Goal: Task Accomplishment & Management: Manage account settings

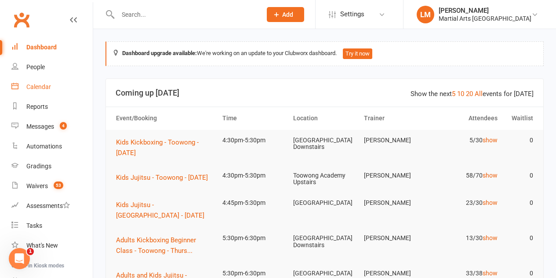
click at [26, 85] on link "Calendar" at bounding box center [51, 87] width 81 height 20
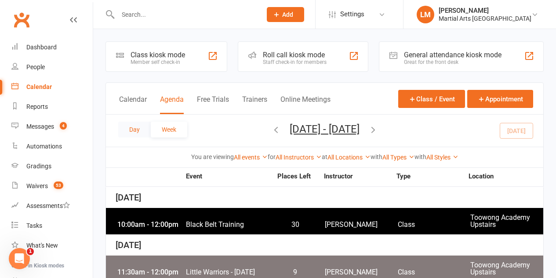
click at [136, 126] on button "Day" at bounding box center [134, 129] width 33 height 16
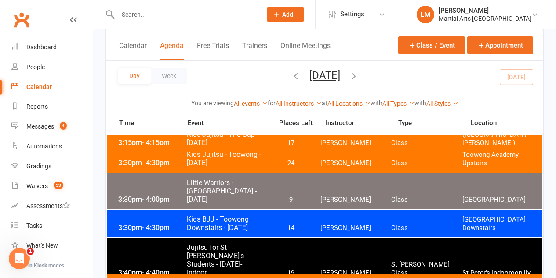
scroll to position [176, 0]
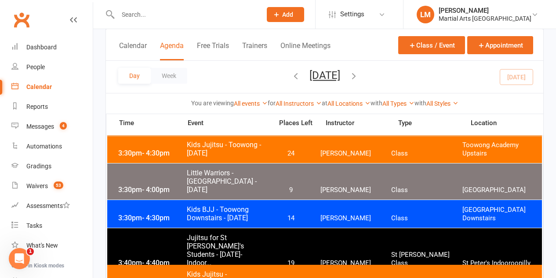
click at [265, 216] on span "Kids BJJ - Toowong Downstairs - [DATE]" at bounding box center [227, 213] width 81 height 17
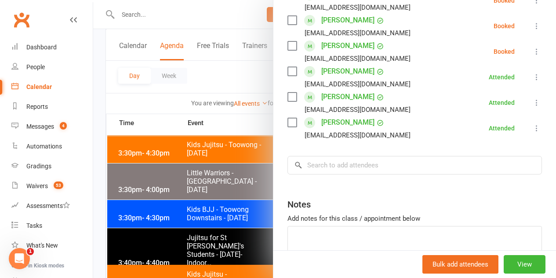
click at [290, 45] on label at bounding box center [292, 45] width 9 height 9
click at [288, 20] on label at bounding box center [292, 20] width 9 height 9
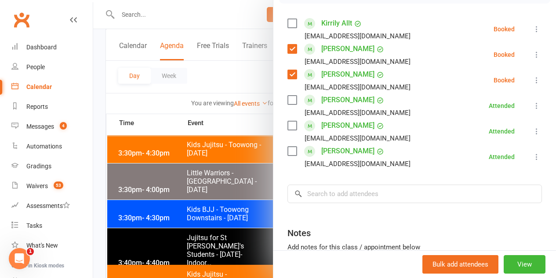
scroll to position [132, 0]
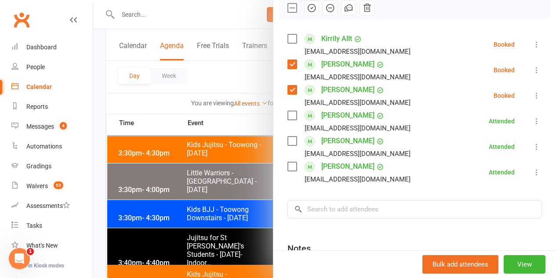
drag, startPoint x: 302, startPoint y: 8, endPoint x: 318, endPoint y: 33, distance: 30.1
click at [308, 8] on icon "button" at bounding box center [311, 7] width 7 height 7
click at [288, 43] on label at bounding box center [292, 38] width 9 height 9
click at [307, 8] on icon "button" at bounding box center [312, 8] width 10 height 10
click at [253, 75] on div at bounding box center [324, 139] width 463 height 278
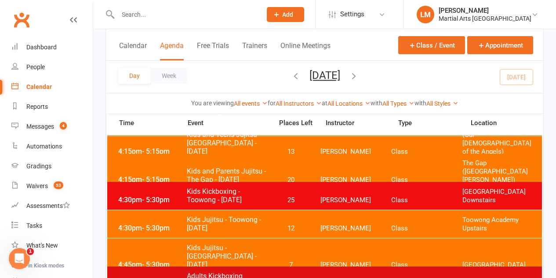
scroll to position [352, 0]
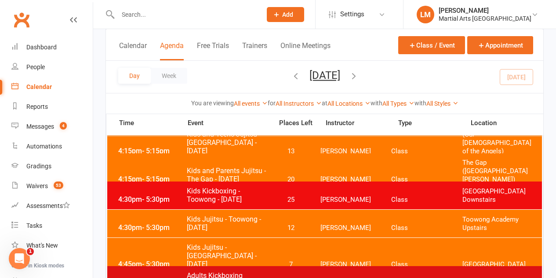
click at [269, 199] on span "25" at bounding box center [291, 199] width 46 height 8
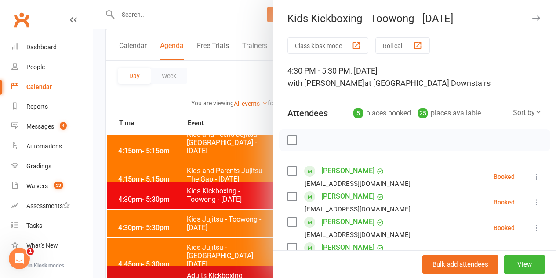
click at [288, 140] on label at bounding box center [292, 139] width 9 height 9
click at [307, 140] on icon "button" at bounding box center [312, 140] width 10 height 10
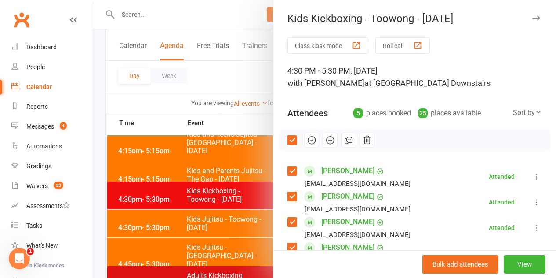
click at [256, 124] on div at bounding box center [324, 139] width 463 height 278
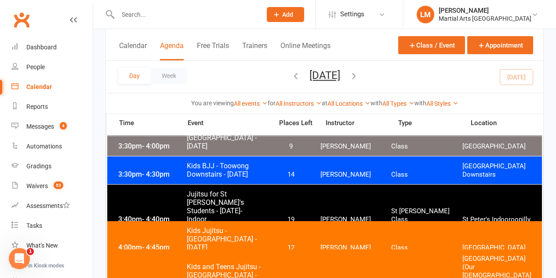
scroll to position [220, 0]
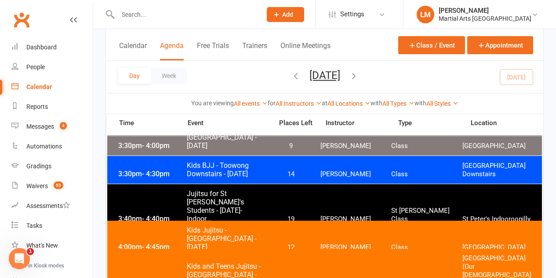
click at [275, 175] on span "14" at bounding box center [291, 174] width 46 height 8
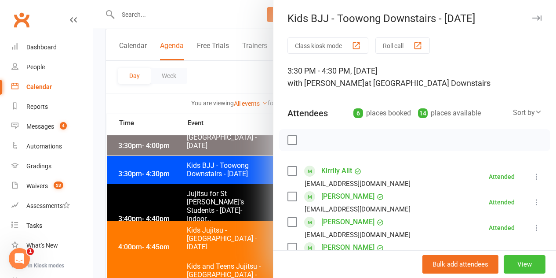
click at [513, 263] on button "View" at bounding box center [525, 264] width 42 height 18
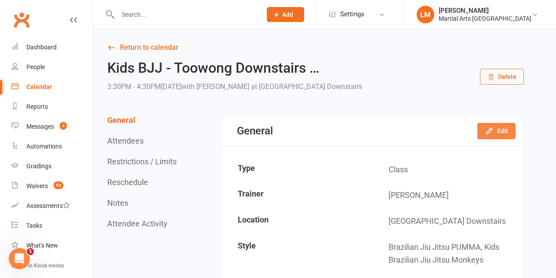
click at [508, 133] on button "Edit" at bounding box center [497, 131] width 38 height 16
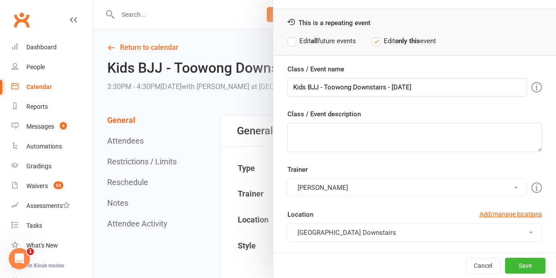
scroll to position [44, 0]
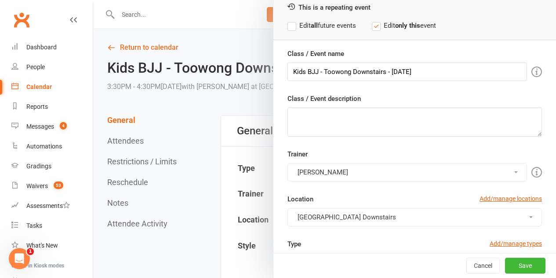
click at [380, 166] on button "[PERSON_NAME]" at bounding box center [408, 172] width 240 height 18
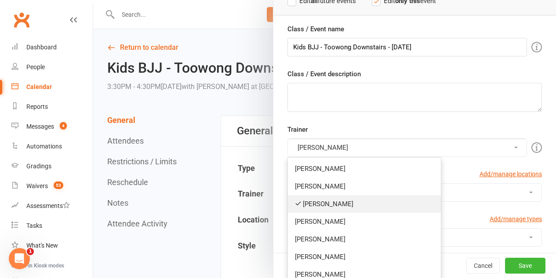
scroll to position [88, 0]
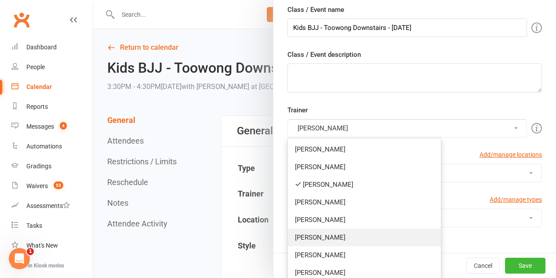
click at [337, 242] on link "[PERSON_NAME]" at bounding box center [364, 237] width 153 height 18
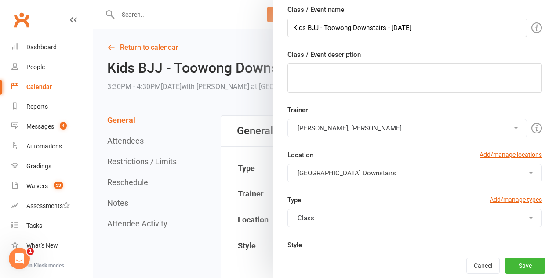
click at [388, 126] on button "Dan Nembach, Kieran Brammer" at bounding box center [408, 128] width 240 height 18
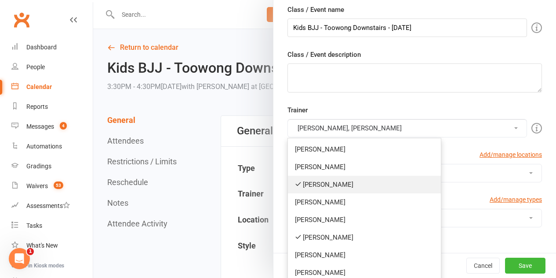
click at [330, 182] on link "[PERSON_NAME]" at bounding box center [364, 185] width 153 height 18
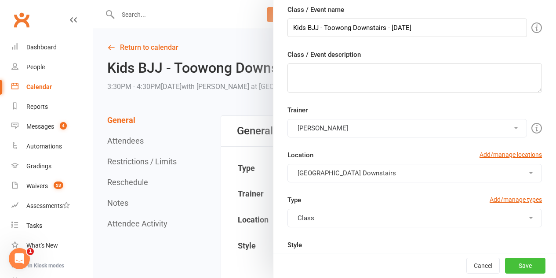
click at [522, 265] on button "Save" at bounding box center [525, 265] width 40 height 16
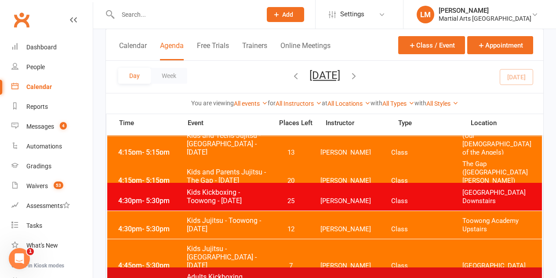
scroll to position [352, 0]
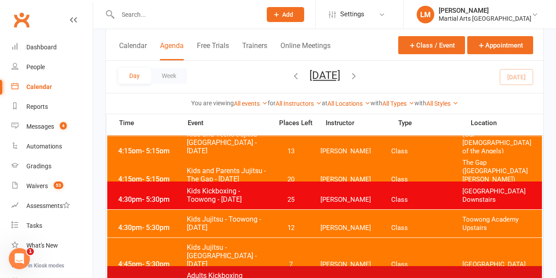
click at [274, 198] on span "25" at bounding box center [291, 199] width 46 height 8
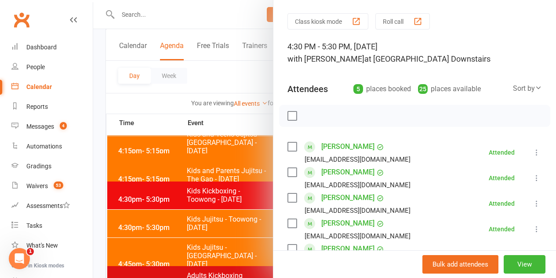
scroll to position [23, 0]
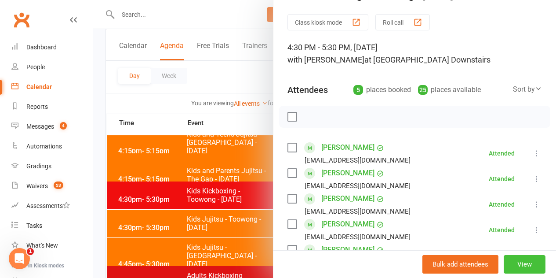
click at [506, 263] on button "View" at bounding box center [525, 264] width 42 height 18
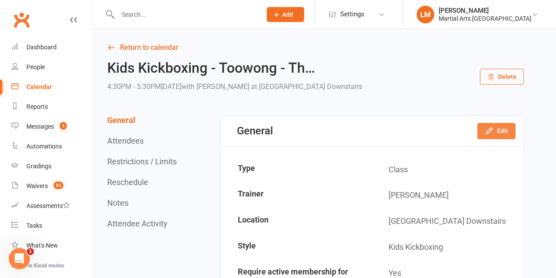
click at [483, 131] on button "Edit" at bounding box center [497, 131] width 38 height 16
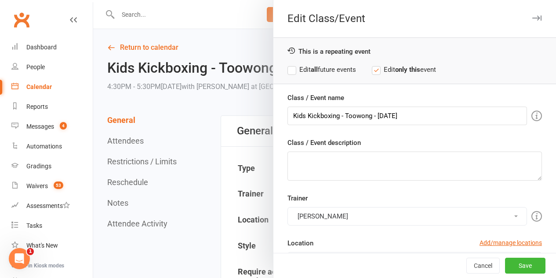
click at [364, 212] on button "[PERSON_NAME]" at bounding box center [408, 216] width 240 height 18
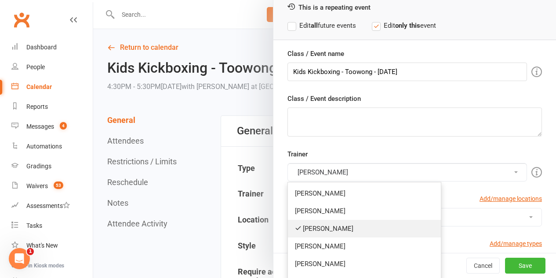
click at [348, 230] on link "[PERSON_NAME]" at bounding box center [364, 229] width 153 height 18
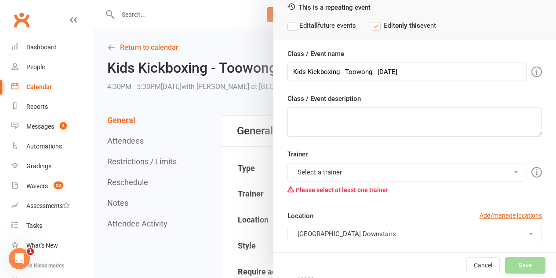
click at [348, 172] on button "Select a trainer" at bounding box center [408, 172] width 240 height 18
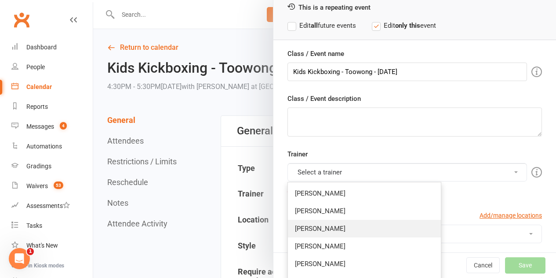
scroll to position [88, 0]
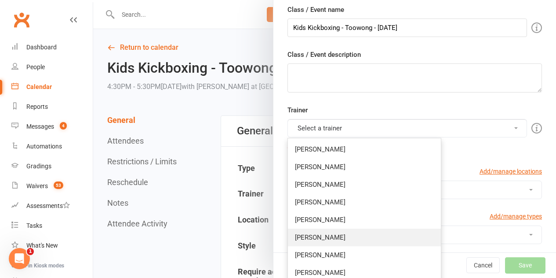
click at [336, 237] on link "[PERSON_NAME]" at bounding box center [364, 237] width 153 height 18
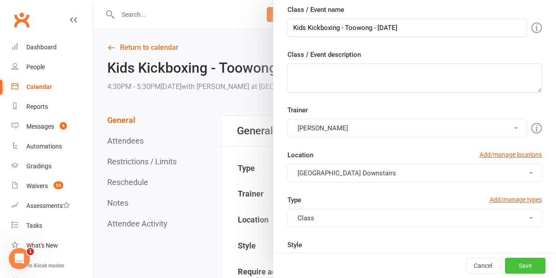
click at [523, 264] on button "Save" at bounding box center [525, 265] width 40 height 16
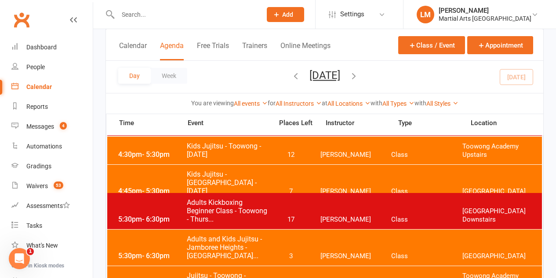
scroll to position [440, 0]
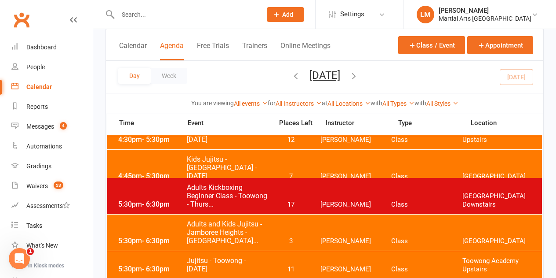
click at [261, 201] on span "Adults Kickboxing Beginner Class - Toowong - Thurs..." at bounding box center [227, 195] width 81 height 25
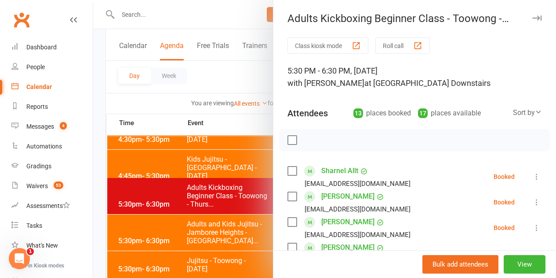
click at [288, 142] on label at bounding box center [292, 139] width 9 height 9
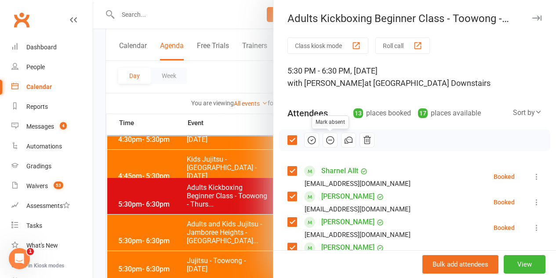
click at [327, 139] on icon "button" at bounding box center [330, 139] width 7 height 7
click at [288, 142] on label at bounding box center [292, 139] width 9 height 9
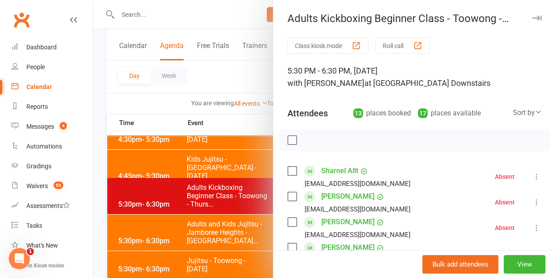
click at [288, 170] on label at bounding box center [292, 170] width 9 height 9
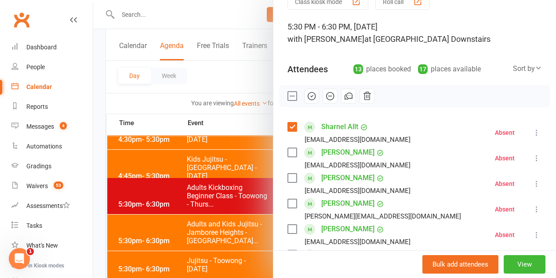
click at [288, 204] on label at bounding box center [292, 203] width 9 height 9
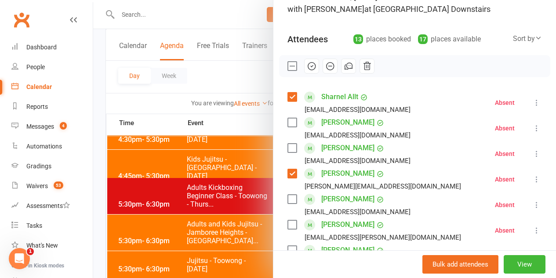
scroll to position [88, 0]
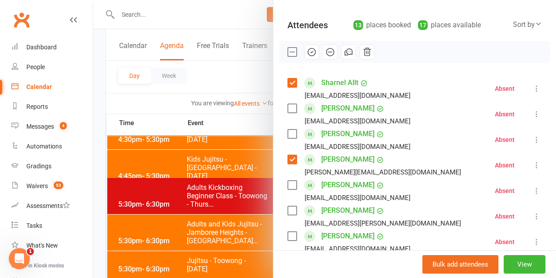
click at [288, 184] on label at bounding box center [292, 184] width 9 height 9
click at [289, 209] on label at bounding box center [292, 210] width 9 height 9
click at [288, 236] on label at bounding box center [292, 235] width 9 height 9
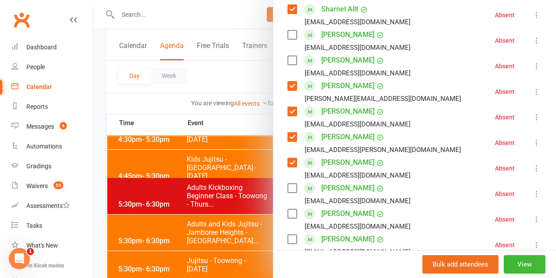
scroll to position [176, 0]
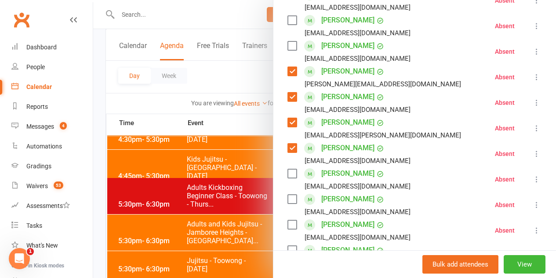
click at [288, 200] on label at bounding box center [292, 198] width 9 height 9
click at [290, 223] on label at bounding box center [292, 224] width 9 height 9
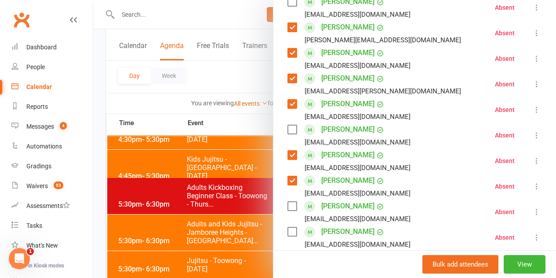
click at [288, 209] on label at bounding box center [292, 205] width 9 height 9
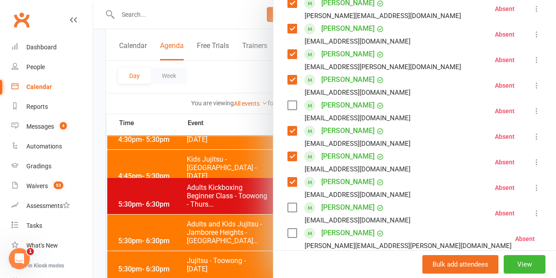
scroll to position [264, 0]
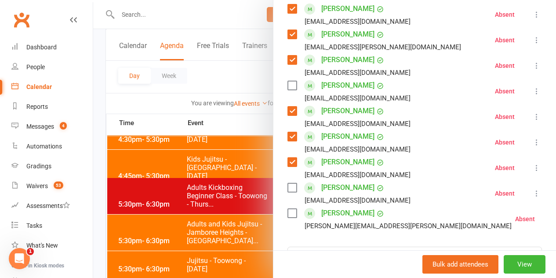
click at [288, 212] on label at bounding box center [292, 213] width 9 height 9
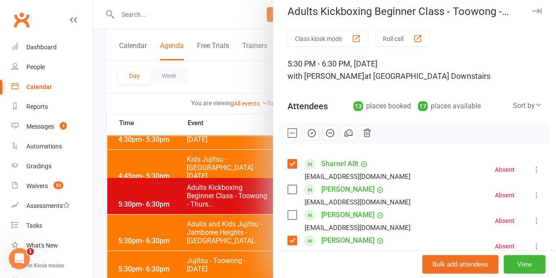
scroll to position [0, 0]
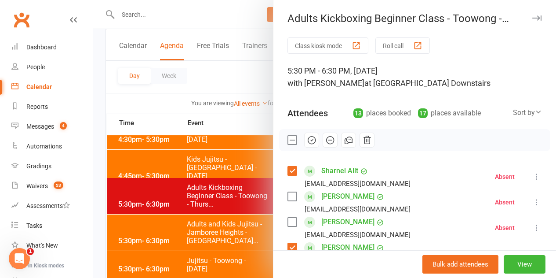
click at [307, 139] on icon "button" at bounding box center [312, 140] width 10 height 10
click at [248, 126] on div at bounding box center [324, 139] width 463 height 278
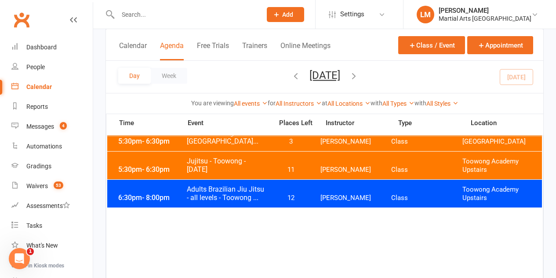
scroll to position [572, 0]
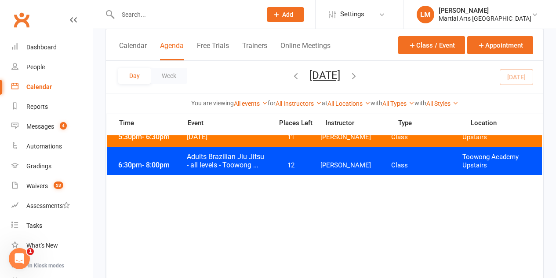
click at [260, 160] on span "Adults Brazilian Jiu Jitsu - all levels - Toowong ..." at bounding box center [227, 160] width 81 height 17
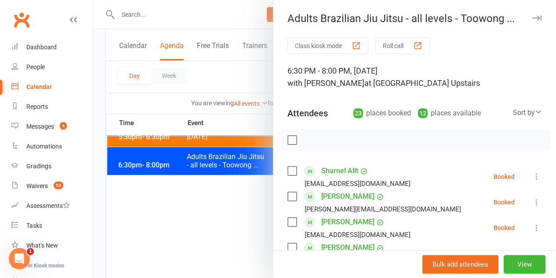
click at [288, 139] on label at bounding box center [292, 139] width 9 height 9
click at [307, 143] on icon "button" at bounding box center [312, 140] width 10 height 10
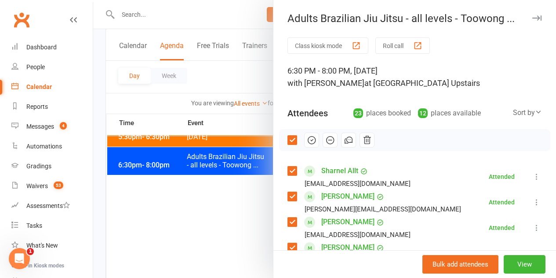
click at [288, 139] on label at bounding box center [292, 139] width 9 height 9
click at [289, 194] on label at bounding box center [292, 196] width 9 height 9
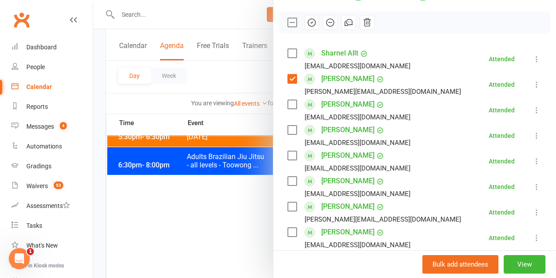
scroll to position [132, 0]
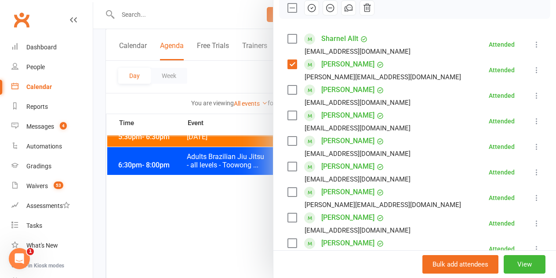
click at [289, 168] on label at bounding box center [292, 166] width 9 height 9
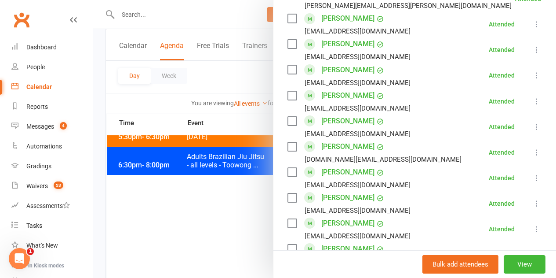
scroll to position [528, 0]
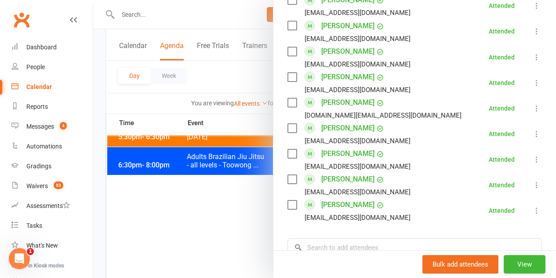
click at [288, 128] on label at bounding box center [292, 128] width 9 height 9
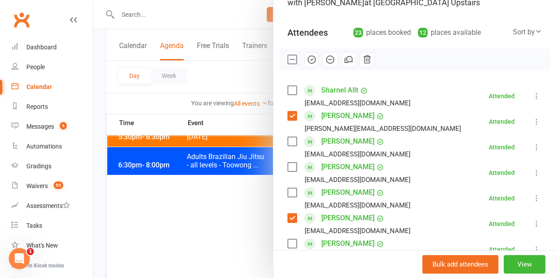
scroll to position [44, 0]
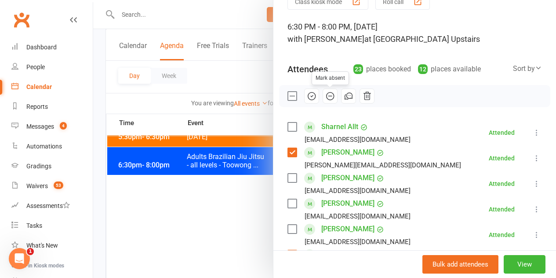
drag, startPoint x: 323, startPoint y: 95, endPoint x: 324, endPoint y: 35, distance: 59.4
click at [326, 95] on icon "button" at bounding box center [331, 96] width 10 height 10
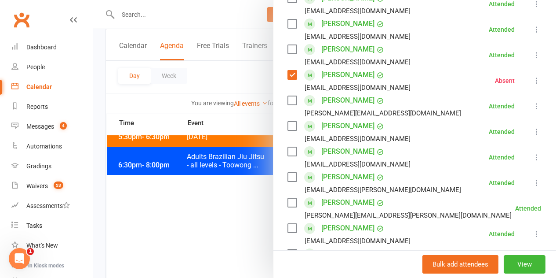
scroll to position [88, 0]
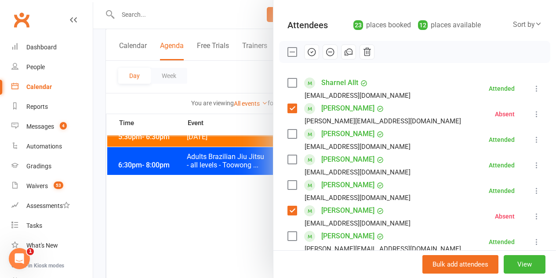
click at [169, 209] on div at bounding box center [324, 139] width 463 height 278
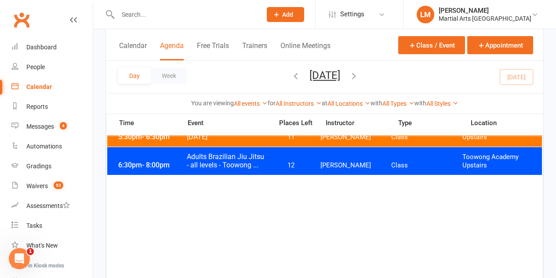
click at [277, 165] on span "12" at bounding box center [291, 165] width 46 height 8
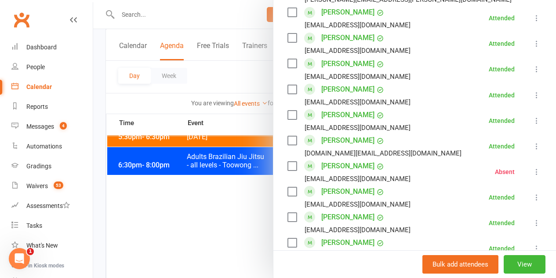
scroll to position [616, 0]
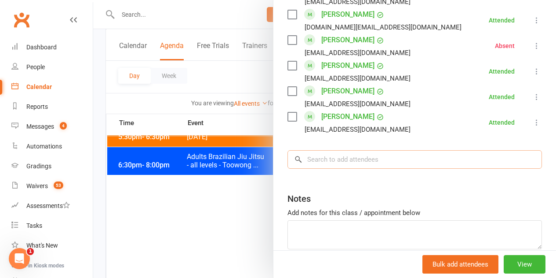
click at [344, 166] on input "search" at bounding box center [415, 159] width 255 height 18
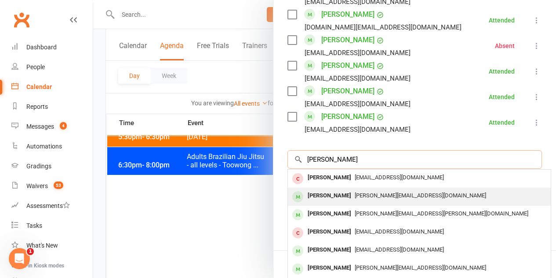
type input "eli j"
click at [323, 195] on div "Eli Jeha" at bounding box center [329, 195] width 51 height 13
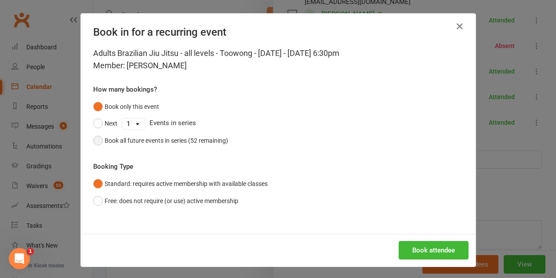
click at [157, 139] on div "Book all future events in series (52 remaining)" at bounding box center [167, 140] width 124 height 10
click at [454, 244] on button "Book attendee" at bounding box center [434, 250] width 70 height 18
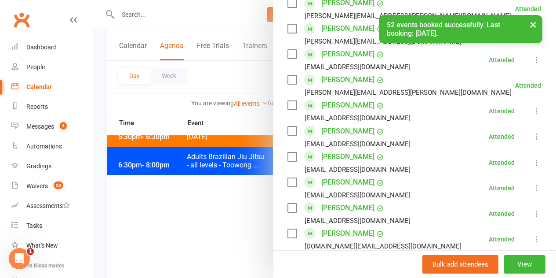
scroll to position [421, 0]
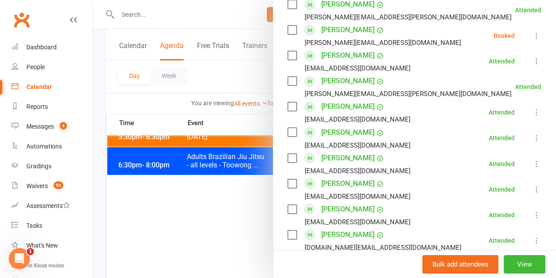
click at [288, 32] on label at bounding box center [292, 30] width 9 height 9
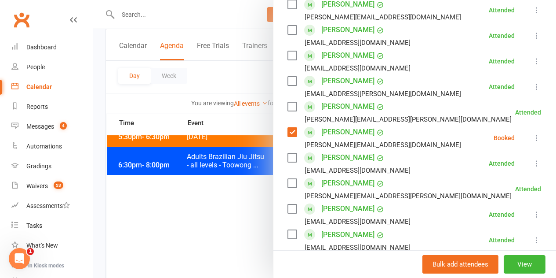
scroll to position [113, 0]
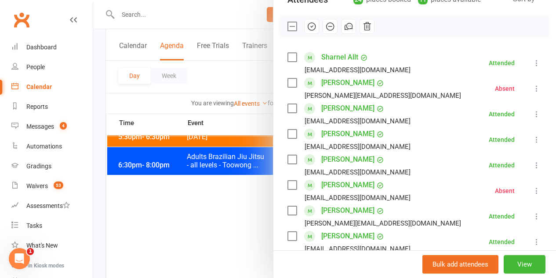
click at [307, 27] on icon "button" at bounding box center [312, 27] width 10 height 10
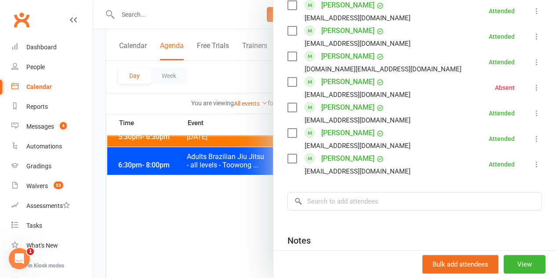
scroll to position [684, 0]
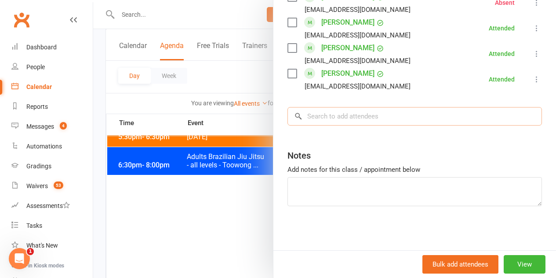
click at [366, 111] on input "search" at bounding box center [415, 116] width 255 height 18
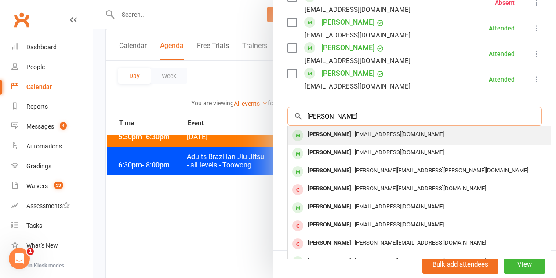
type input "sam kenny"
click at [335, 130] on div "Samuel Kenny" at bounding box center [329, 134] width 51 height 13
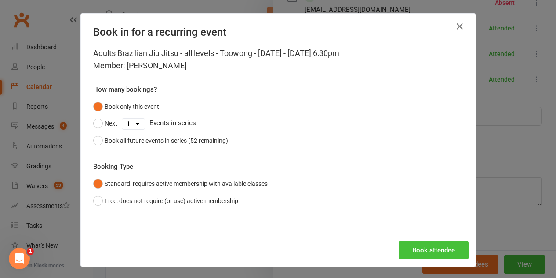
click at [450, 254] on button "Book attendee" at bounding box center [434, 250] width 70 height 18
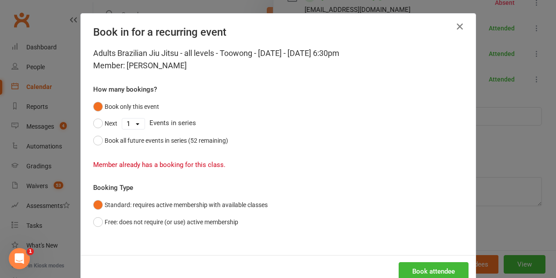
click at [455, 28] on icon "button" at bounding box center [460, 26] width 11 height 11
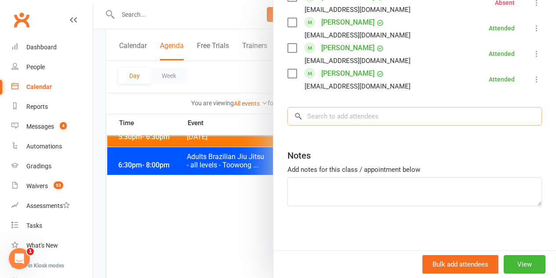
click at [384, 121] on input "search" at bounding box center [415, 116] width 255 height 18
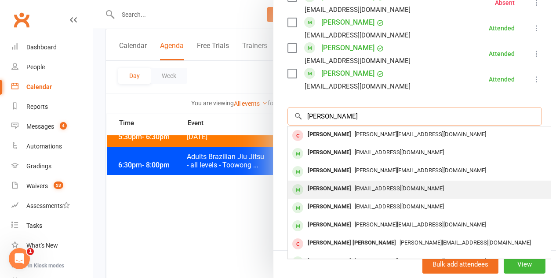
type input "scott m"
click at [329, 187] on div "Scott Moerland" at bounding box center [329, 188] width 51 height 13
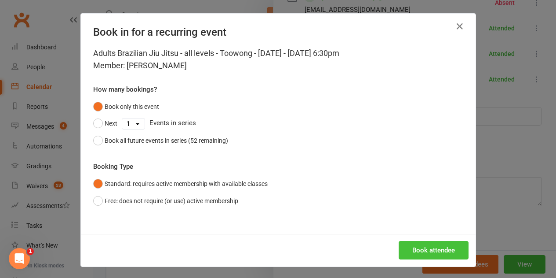
click at [446, 253] on button "Book attendee" at bounding box center [434, 250] width 70 height 18
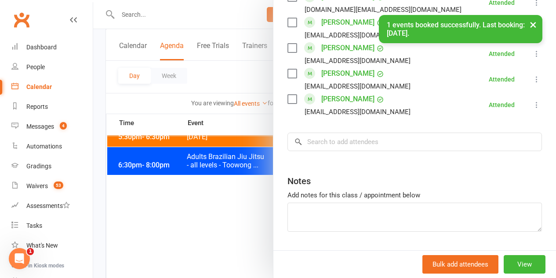
scroll to position [710, 0]
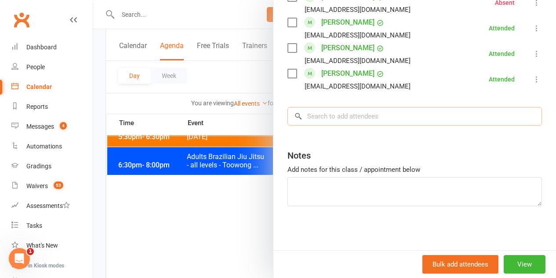
click at [342, 117] on input "search" at bounding box center [415, 116] width 255 height 18
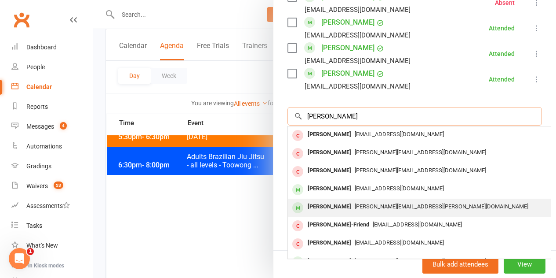
type input "riley"
click at [338, 206] on div "[PERSON_NAME]" at bounding box center [329, 206] width 51 height 13
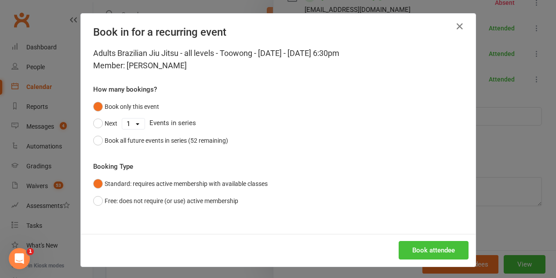
click at [413, 254] on button "Book attendee" at bounding box center [434, 250] width 70 height 18
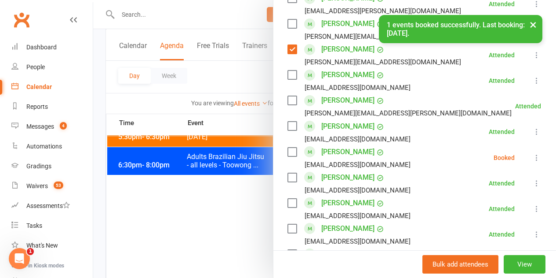
scroll to position [384, 0]
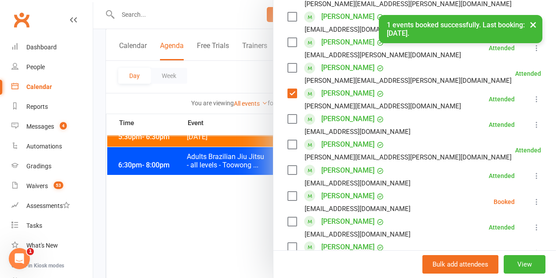
click at [288, 198] on label at bounding box center [292, 195] width 9 height 9
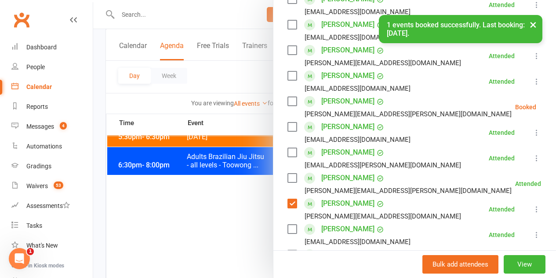
scroll to position [252, 0]
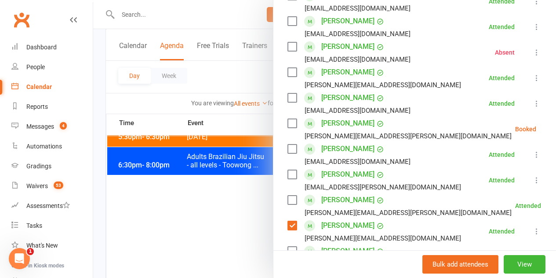
click at [288, 123] on label at bounding box center [292, 123] width 9 height 9
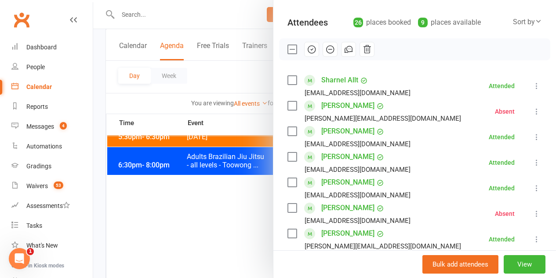
scroll to position [76, 0]
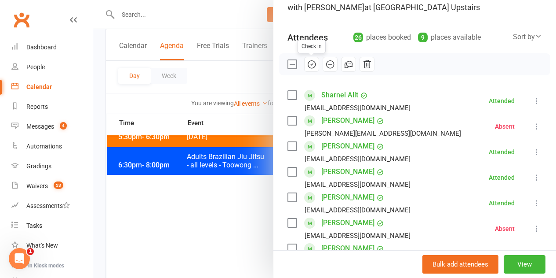
click at [308, 62] on icon "button" at bounding box center [311, 64] width 7 height 7
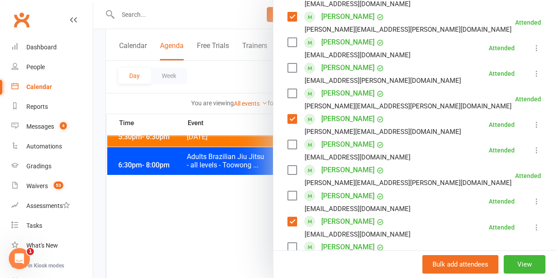
scroll to position [384, 0]
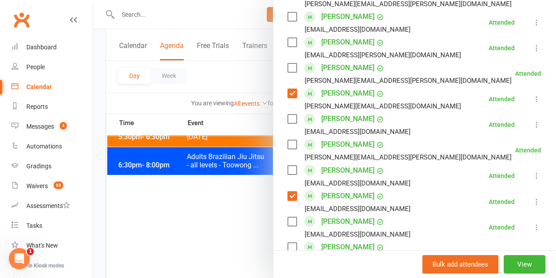
click at [192, 229] on div at bounding box center [324, 139] width 463 height 278
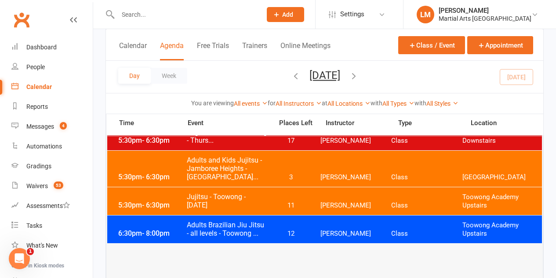
scroll to position [484, 0]
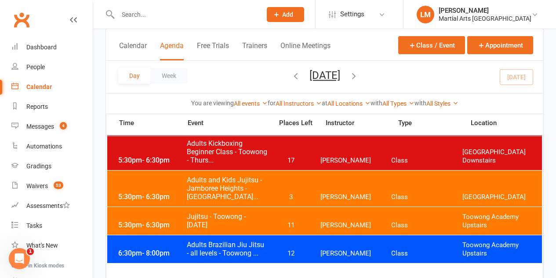
click at [340, 73] on button "Thursday, Aug 14, 2025" at bounding box center [325, 75] width 31 height 12
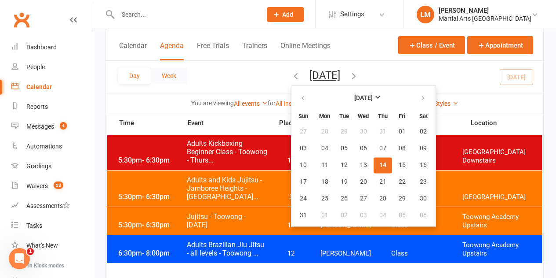
click at [167, 77] on button "Week" at bounding box center [169, 76] width 37 height 16
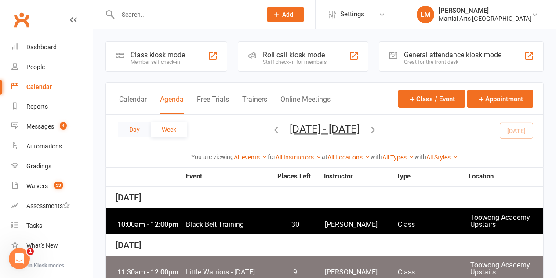
click at [139, 131] on button "Day" at bounding box center [134, 129] width 33 height 16
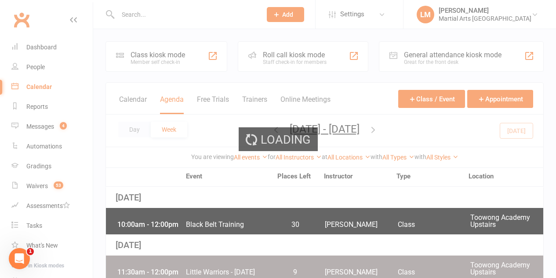
click at [166, 129] on div "Loading" at bounding box center [278, 139] width 556 height 278
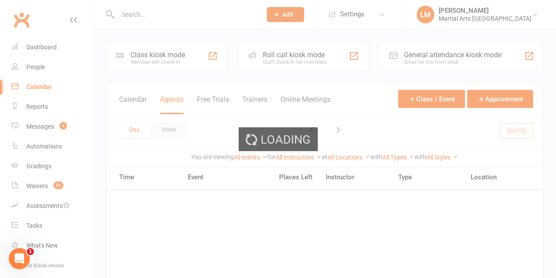
click at [166, 129] on div "Loading" at bounding box center [278, 139] width 556 height 278
click at [167, 129] on div "Loading" at bounding box center [278, 139] width 556 height 278
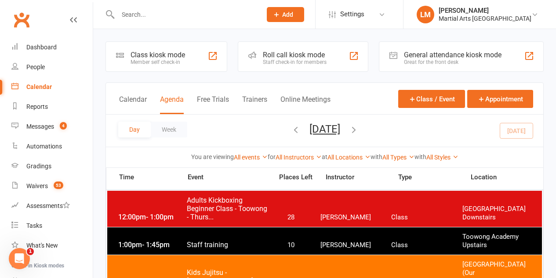
click at [167, 129] on button "Week" at bounding box center [169, 129] width 37 height 16
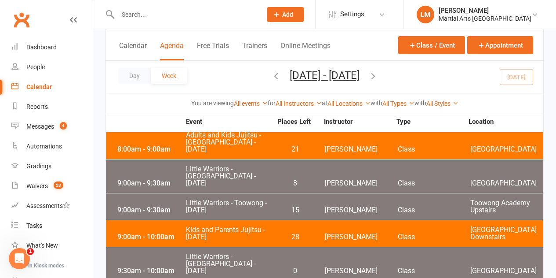
scroll to position [2155, 0]
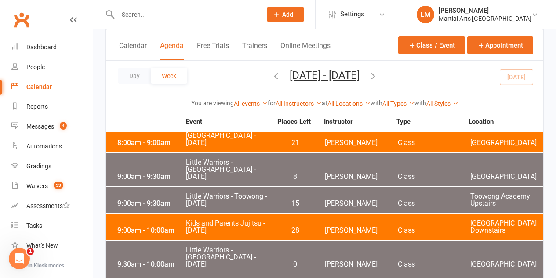
click at [378, 76] on icon "button" at bounding box center [374, 76] width 10 height 10
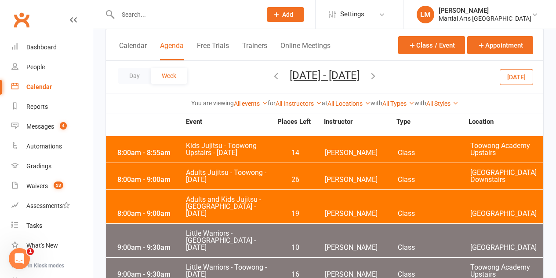
scroll to position [2551, 0]
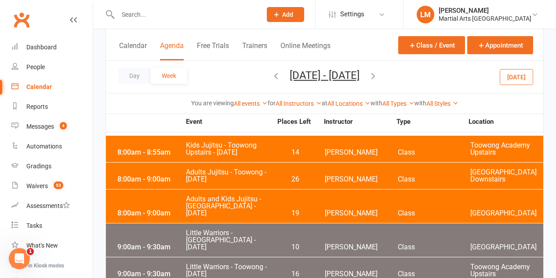
click at [378, 77] on icon "button" at bounding box center [374, 76] width 10 height 10
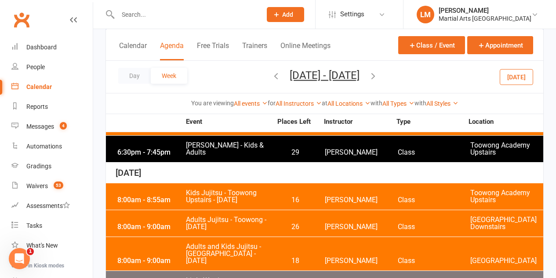
scroll to position [2639, 0]
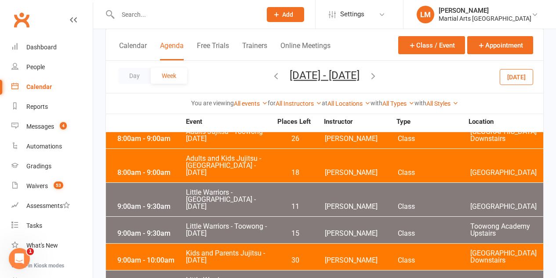
click at [378, 78] on icon "button" at bounding box center [374, 76] width 10 height 10
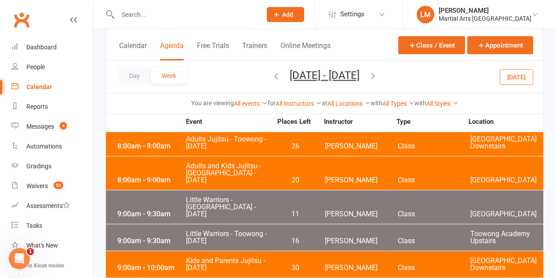
scroll to position [2569, 0]
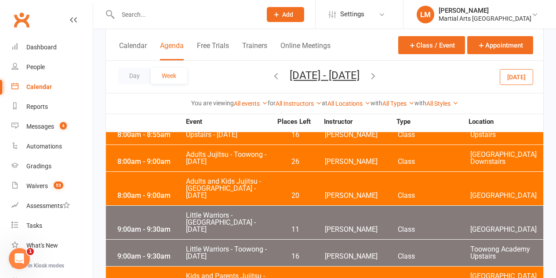
click at [378, 73] on icon "button" at bounding box center [374, 76] width 10 height 10
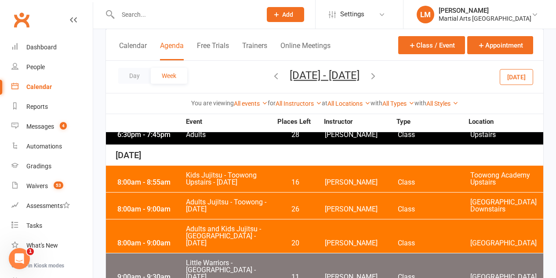
click at [406, 79] on div "Day Week Sep 7, 2025 - Sep 13, 2025 August 2025 Sun Mon Tue Wed Thu Fri Sat 27 …" at bounding box center [325, 77] width 438 height 32
click at [378, 73] on icon "button" at bounding box center [374, 76] width 10 height 10
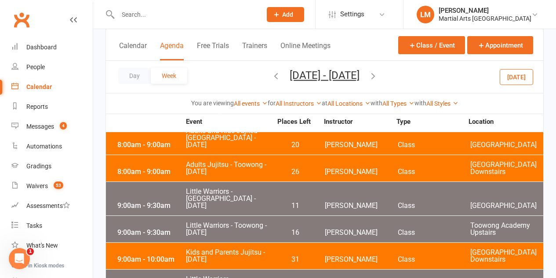
scroll to position [2613, 0]
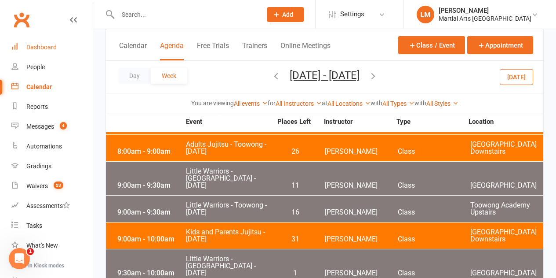
click at [73, 52] on link "Dashboard" at bounding box center [51, 47] width 81 height 20
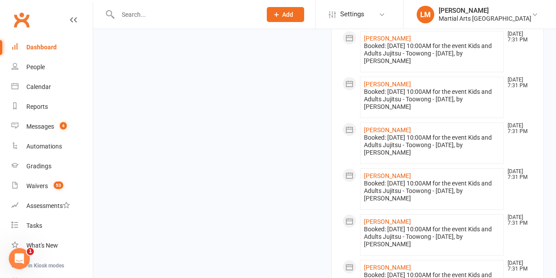
scroll to position [1012, 0]
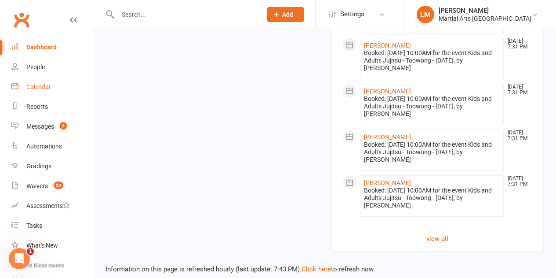
click at [42, 85] on div "Calendar" at bounding box center [38, 86] width 25 height 7
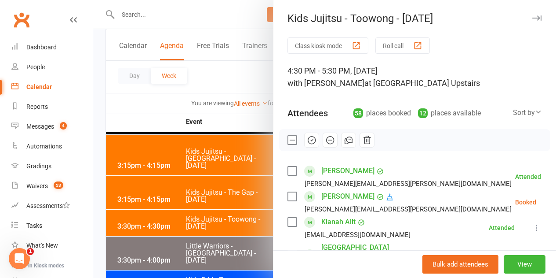
scroll to position [1423, 0]
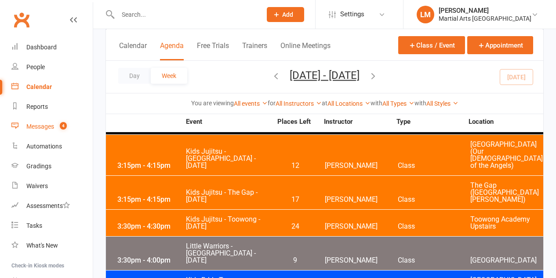
click at [55, 133] on link "Messages 4" at bounding box center [51, 127] width 81 height 20
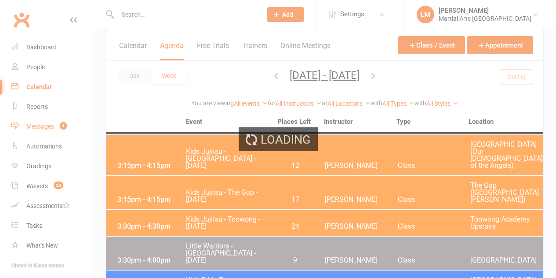
scroll to position [1209, 0]
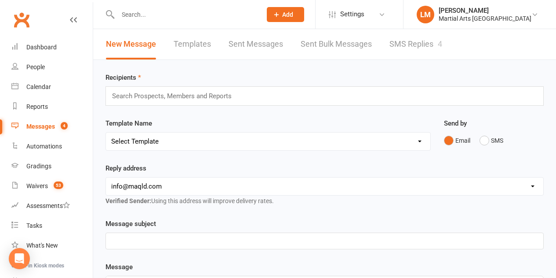
click at [413, 49] on link "SMS Replies 4" at bounding box center [416, 44] width 53 height 30
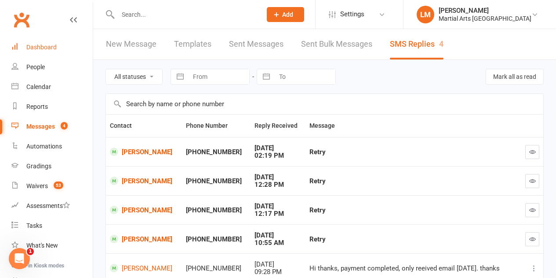
click at [56, 44] on link "Dashboard" at bounding box center [51, 47] width 81 height 20
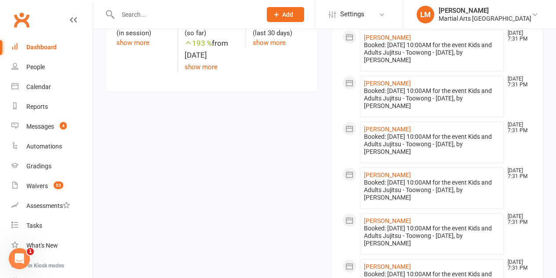
scroll to position [440, 0]
